Goal: Information Seeking & Learning: Learn about a topic

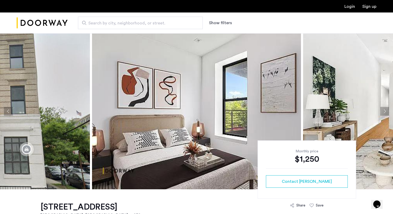
click at [49, 17] on img "Cazamio Logo" at bounding box center [42, 22] width 51 height 19
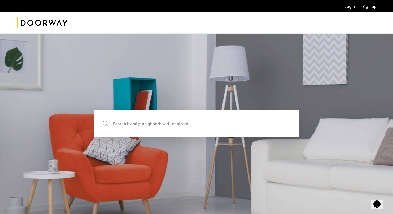
click at [176, 122] on span "Search by city, neighborhood, or street." at bounding box center [184, 123] width 143 height 7
click at [176, 122] on input "Search by city, neighborhood, or street." at bounding box center [196, 123] width 205 height 27
type input "**********"
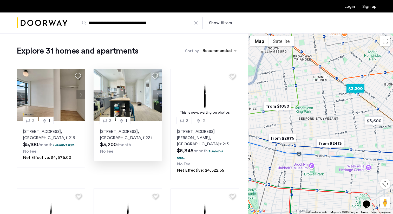
click at [158, 95] on button "Next apartment" at bounding box center [157, 94] width 9 height 9
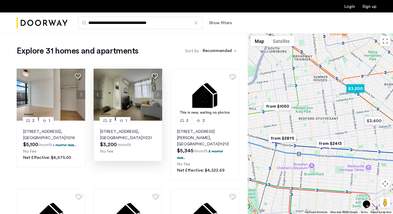
click at [158, 95] on button "Next apartment" at bounding box center [157, 94] width 9 height 9
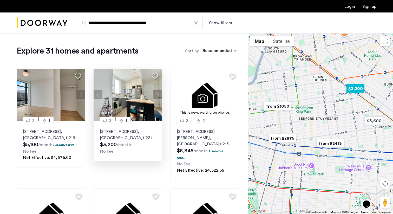
click at [158, 95] on button "Next apartment" at bounding box center [157, 94] width 9 height 9
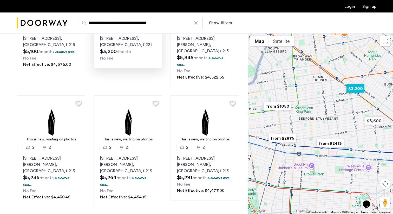
scroll to position [98, 0]
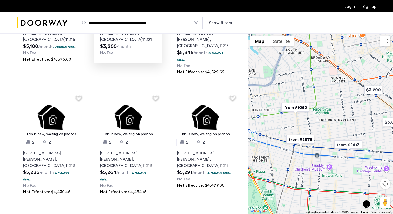
drag, startPoint x: 310, startPoint y: 129, endPoint x: 328, endPoint y: 134, distance: 18.5
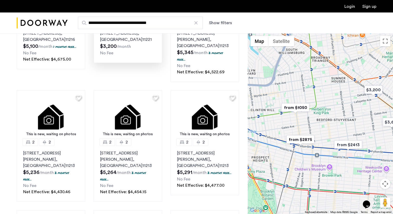
click at [329, 134] on div at bounding box center [320, 123] width 145 height 181
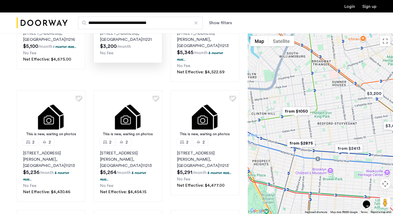
click at [297, 112] on img "from $1050" at bounding box center [296, 111] width 32 height 12
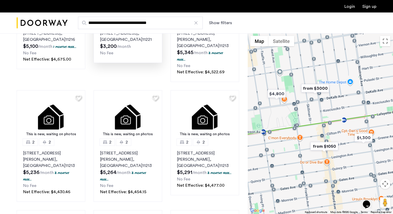
click at [327, 146] on img "from $1050" at bounding box center [324, 146] width 32 height 12
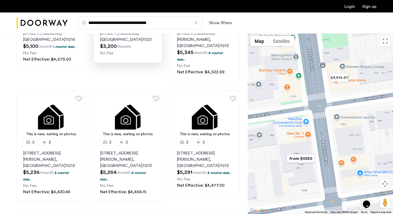
click at [300, 157] on img "from $1050" at bounding box center [300, 159] width 32 height 12
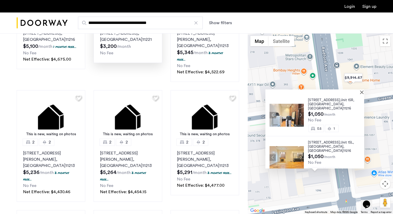
click at [299, 113] on button "Next apartment" at bounding box center [300, 115] width 6 height 6
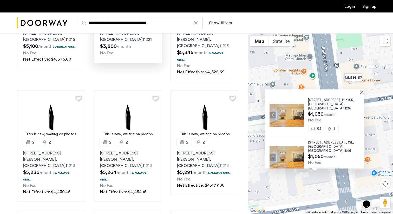
click at [299, 113] on button "Next apartment" at bounding box center [300, 115] width 6 height 6
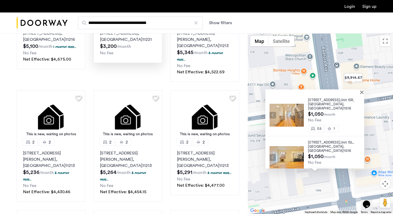
click at [299, 113] on button "Next apartment" at bounding box center [300, 115] width 6 height 6
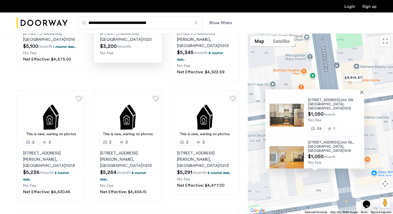
click at [299, 113] on button "Next apartment" at bounding box center [300, 115] width 6 height 6
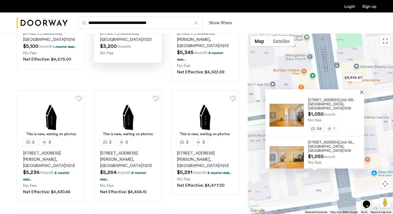
click at [299, 113] on button "Next apartment" at bounding box center [300, 115] width 6 height 6
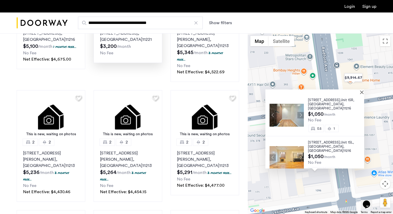
click at [299, 113] on button "Next apartment" at bounding box center [300, 115] width 6 height 6
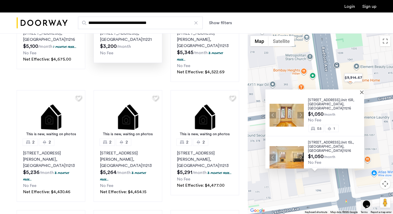
click at [301, 154] on button "Next apartment" at bounding box center [300, 157] width 6 height 6
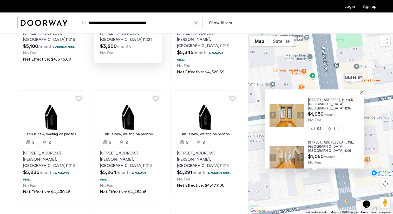
click at [301, 154] on button "Next apartment" at bounding box center [300, 157] width 6 height 6
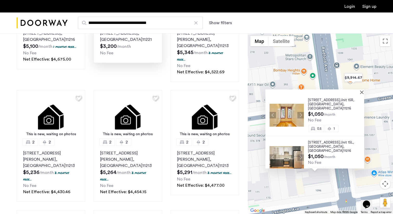
click at [301, 154] on button "Next apartment" at bounding box center [300, 157] width 6 height 6
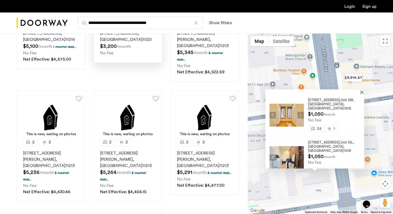
click at [301, 154] on button "Next apartment" at bounding box center [300, 157] width 6 height 6
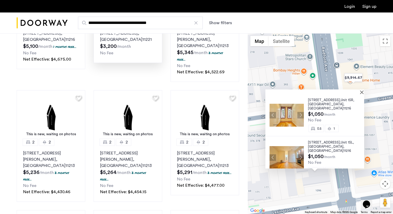
click at [289, 155] on img at bounding box center [286, 157] width 34 height 23
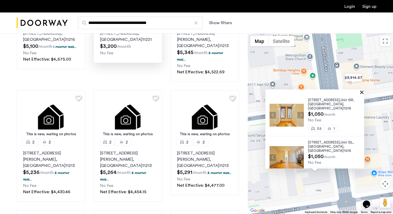
click at [365, 94] on button "Close" at bounding box center [363, 92] width 4 height 4
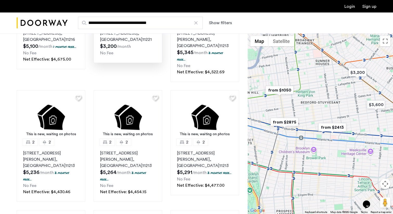
drag, startPoint x: 360, startPoint y: 131, endPoint x: 314, endPoint y: 121, distance: 47.2
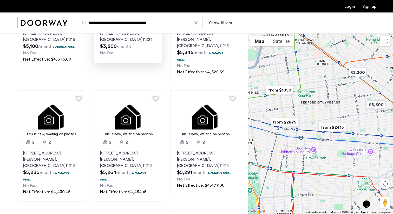
click at [314, 121] on div at bounding box center [320, 123] width 145 height 181
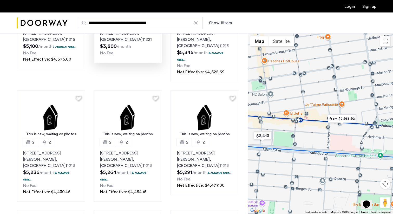
drag, startPoint x: 309, startPoint y: 129, endPoint x: 336, endPoint y: 129, distance: 27.8
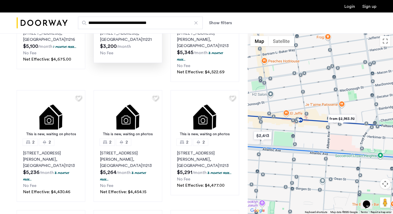
click at [336, 129] on div at bounding box center [320, 123] width 145 height 181
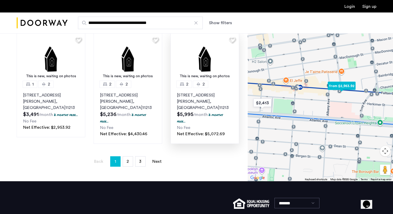
scroll to position [397, 0]
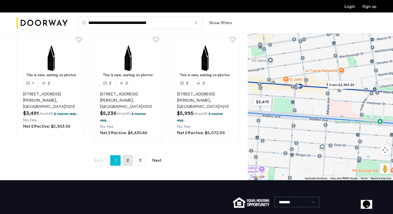
click at [129, 155] on link "page 2" at bounding box center [128, 160] width 10 height 10
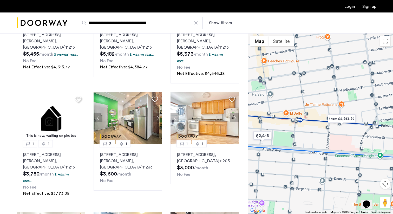
scroll to position [129, 0]
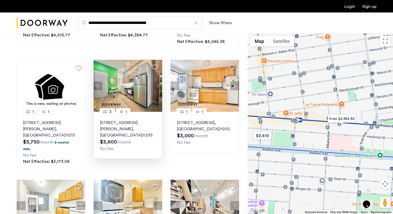
click at [133, 76] on img at bounding box center [128, 86] width 69 height 52
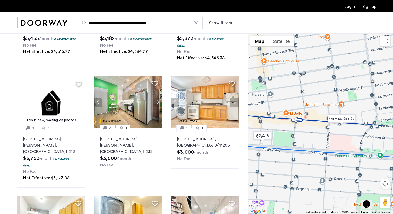
scroll to position [116, 0]
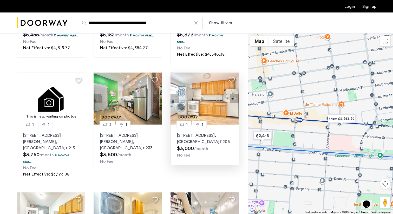
click at [214, 97] on img at bounding box center [204, 98] width 69 height 52
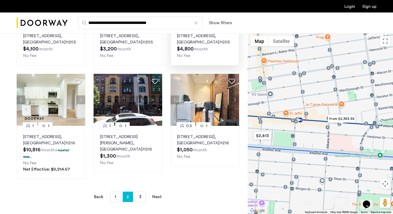
scroll to position [336, 0]
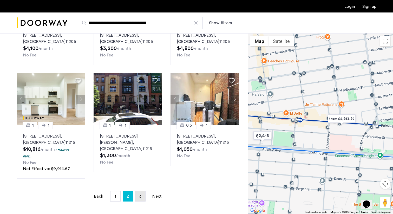
click at [143, 191] on link "page 3" at bounding box center [140, 196] width 10 height 10
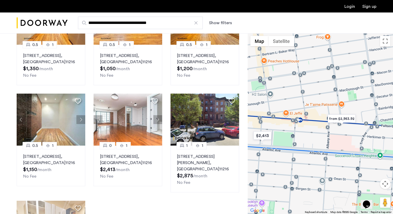
scroll to position [77, 0]
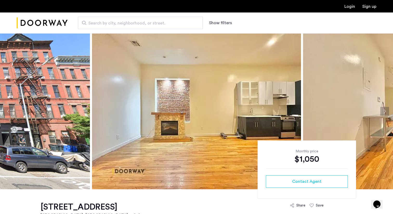
click at [122, 121] on img at bounding box center [196, 111] width 209 height 156
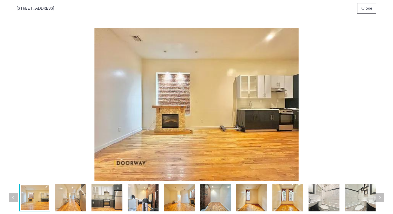
click at [78, 191] on img at bounding box center [70, 198] width 31 height 28
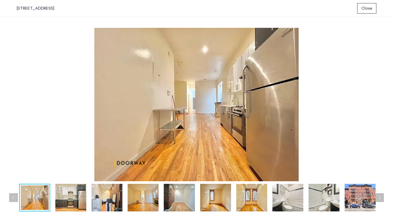
click at [107, 197] on img at bounding box center [106, 198] width 31 height 28
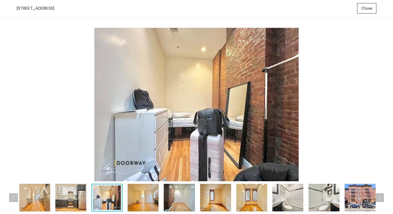
click at [70, 197] on img at bounding box center [70, 198] width 31 height 28
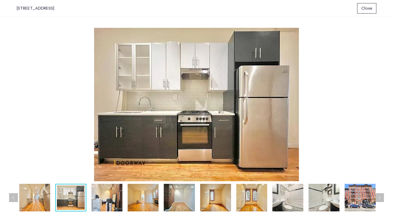
click at [106, 200] on img at bounding box center [106, 198] width 31 height 28
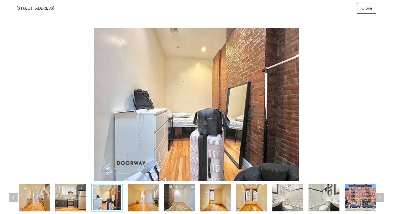
click at [155, 201] on img at bounding box center [143, 198] width 31 height 28
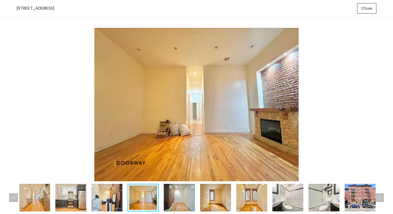
click at [93, 200] on img at bounding box center [106, 198] width 31 height 28
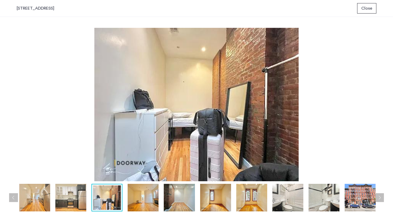
click at [182, 198] on img at bounding box center [179, 198] width 31 height 28
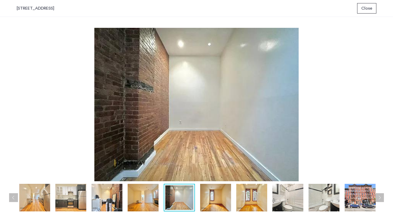
click at [222, 202] on img at bounding box center [215, 198] width 31 height 28
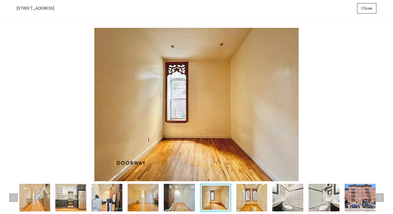
click at [259, 201] on img at bounding box center [251, 198] width 31 height 28
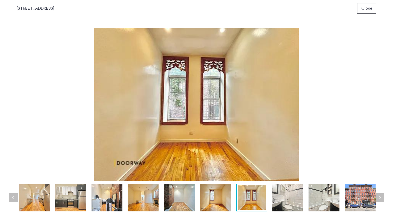
click at [281, 201] on img at bounding box center [287, 198] width 31 height 28
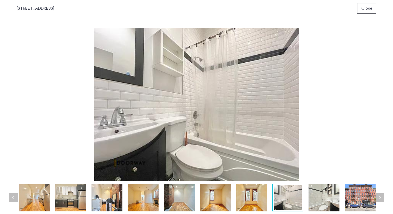
click at [315, 204] on img at bounding box center [323, 198] width 31 height 28
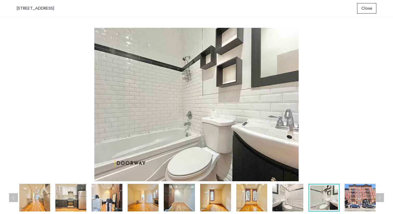
click at [353, 205] on img at bounding box center [360, 198] width 31 height 28
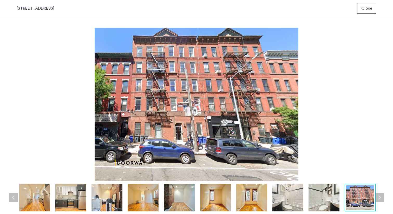
click at [369, 11] on button "Close" at bounding box center [366, 8] width 19 height 10
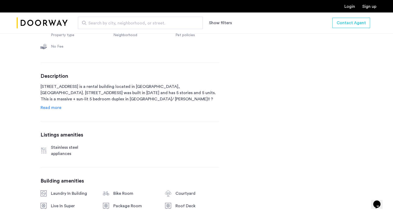
scroll to position [226, 0]
click at [56, 107] on span "Read more" at bounding box center [51, 107] width 21 height 4
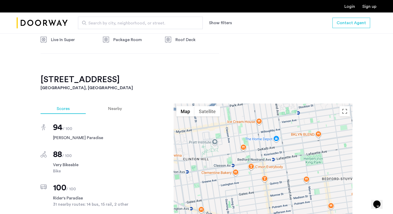
scroll to position [448, 0]
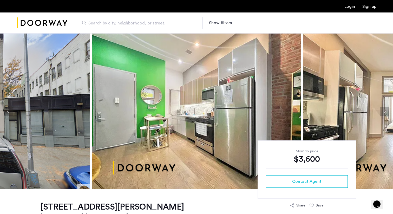
click at [168, 101] on img at bounding box center [196, 111] width 209 height 156
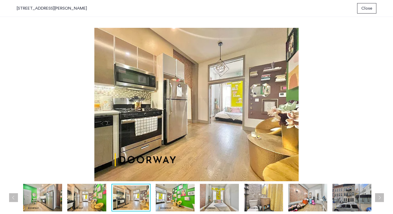
click at [369, 9] on span "Close" at bounding box center [366, 8] width 11 height 6
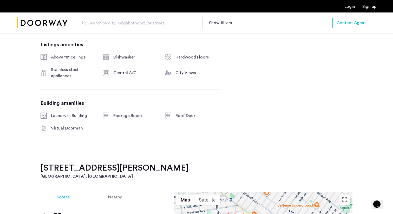
scroll to position [317, 0]
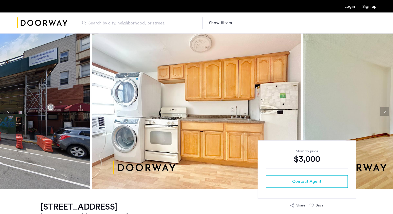
click at [213, 99] on img at bounding box center [196, 111] width 209 height 156
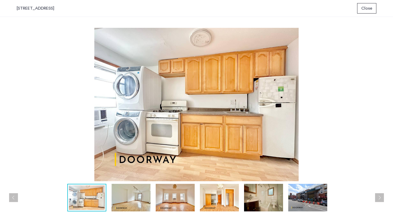
click at [381, 197] on button "Next apartment" at bounding box center [379, 197] width 9 height 9
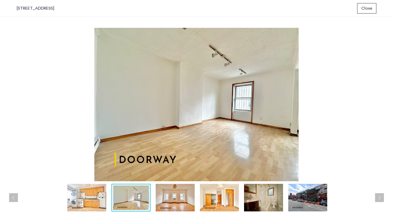
click at [381, 197] on button "Next apartment" at bounding box center [379, 197] width 9 height 9
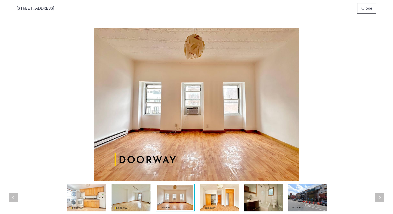
click at [381, 198] on button "Next apartment" at bounding box center [379, 197] width 9 height 9
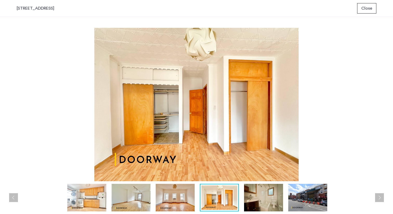
click at [381, 200] on button "Next apartment" at bounding box center [379, 197] width 9 height 9
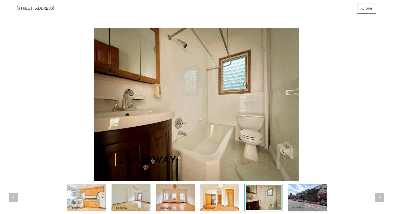
click at [381, 200] on button "Next apartment" at bounding box center [379, 197] width 9 height 9
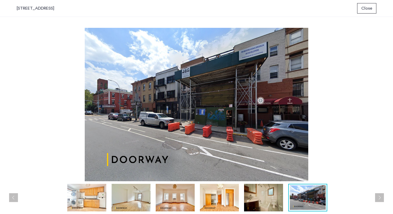
click at [381, 200] on button "Next apartment" at bounding box center [379, 197] width 9 height 9
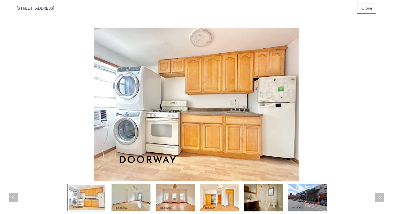
click at [381, 200] on button "Next apartment" at bounding box center [379, 197] width 9 height 9
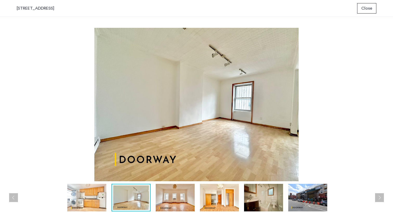
click at [381, 200] on button "Next apartment" at bounding box center [379, 197] width 9 height 9
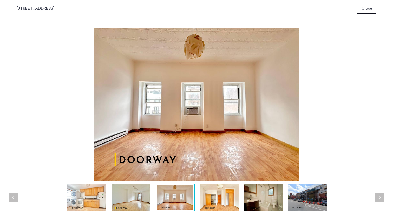
click at [381, 198] on button "Next apartment" at bounding box center [379, 197] width 9 height 9
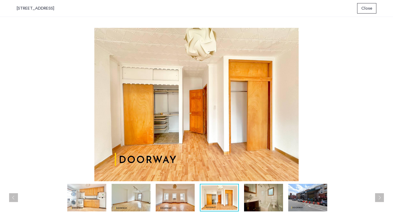
click at [381, 200] on button "Next apartment" at bounding box center [379, 197] width 9 height 9
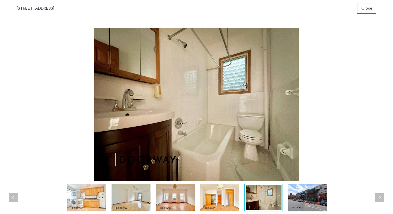
click at [381, 200] on button "Next apartment" at bounding box center [379, 197] width 9 height 9
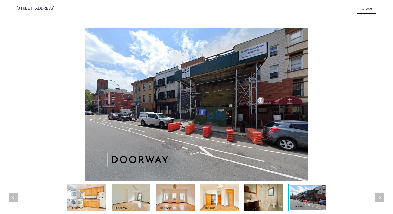
click at [381, 200] on button "Next apartment" at bounding box center [379, 197] width 9 height 9
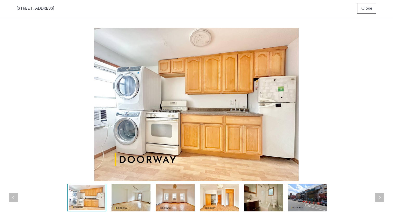
click at [381, 200] on button "Next apartment" at bounding box center [379, 197] width 9 height 9
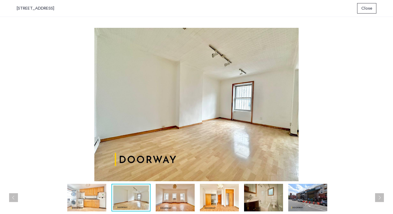
click at [368, 10] on span "Close" at bounding box center [366, 8] width 11 height 6
